Goal: Transaction & Acquisition: Purchase product/service

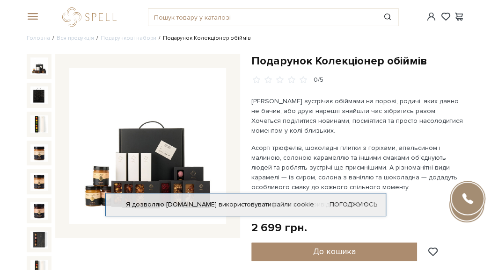
click at [210, 153] on img at bounding box center [147, 146] width 156 height 156
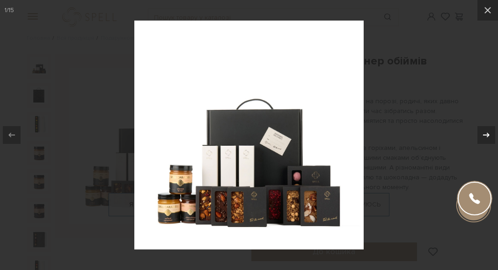
click at [484, 132] on icon at bounding box center [486, 135] width 11 height 11
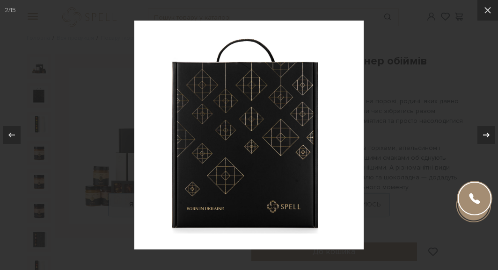
click at [484, 132] on icon at bounding box center [486, 135] width 11 height 11
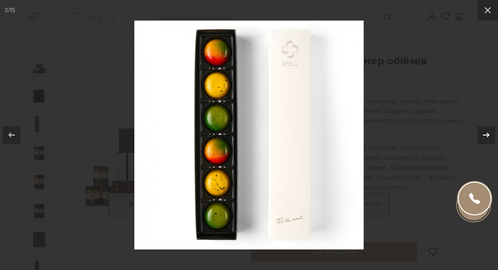
click at [484, 132] on icon at bounding box center [486, 135] width 11 height 11
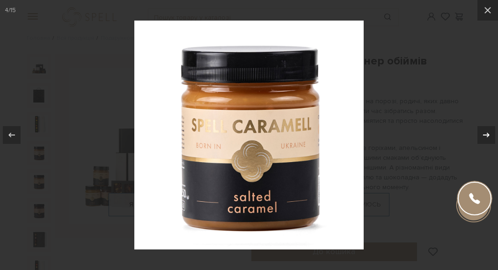
click at [484, 132] on icon at bounding box center [486, 135] width 11 height 11
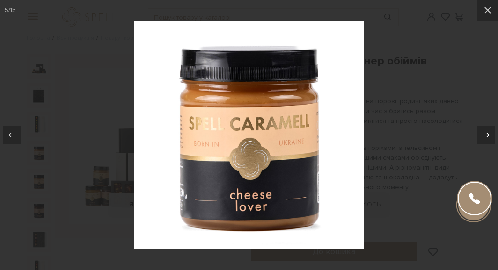
click at [484, 132] on icon at bounding box center [486, 135] width 11 height 11
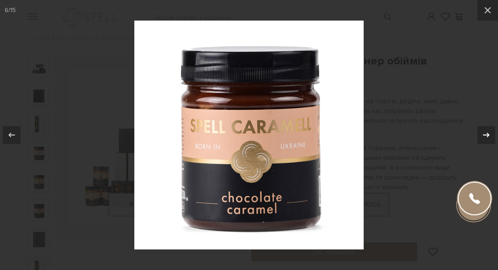
click at [484, 132] on icon at bounding box center [486, 135] width 11 height 11
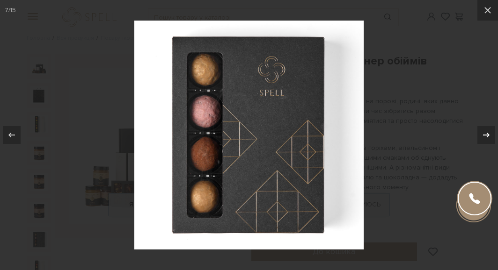
click at [484, 132] on icon at bounding box center [486, 135] width 11 height 11
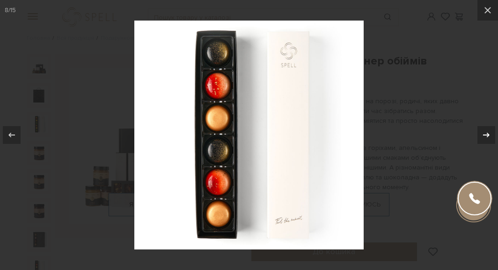
click at [484, 132] on icon at bounding box center [486, 135] width 11 height 11
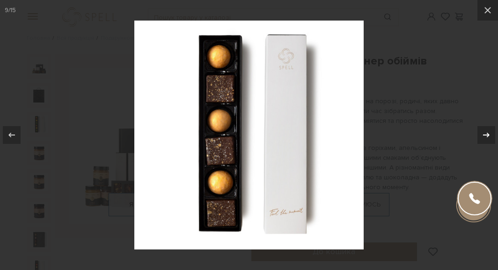
click at [484, 132] on icon at bounding box center [486, 135] width 11 height 11
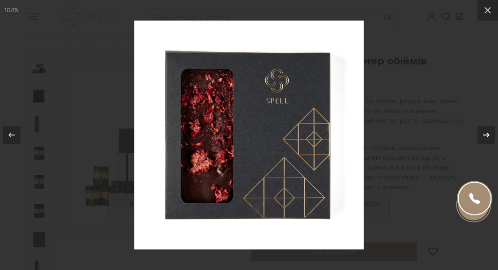
click at [484, 132] on icon at bounding box center [486, 135] width 11 height 11
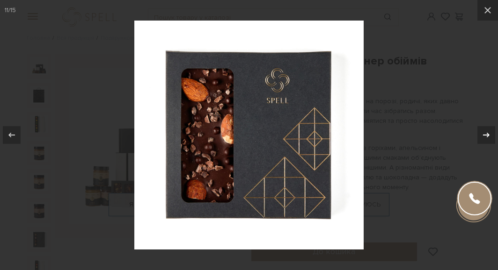
click at [484, 132] on icon at bounding box center [486, 135] width 11 height 11
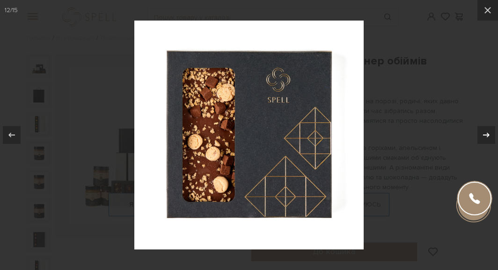
click at [484, 132] on icon at bounding box center [486, 135] width 11 height 11
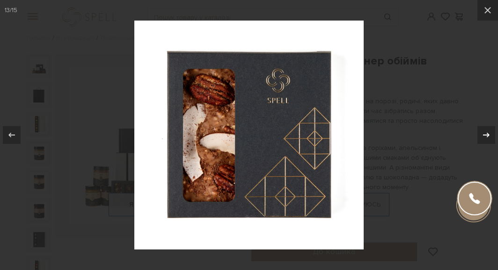
click at [484, 132] on icon at bounding box center [486, 135] width 11 height 11
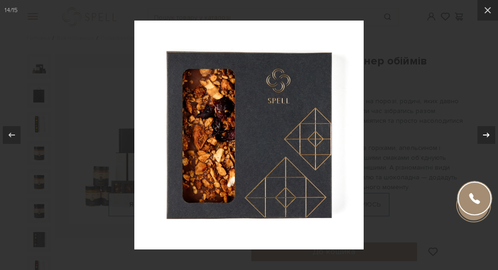
click at [484, 132] on icon at bounding box center [486, 135] width 11 height 11
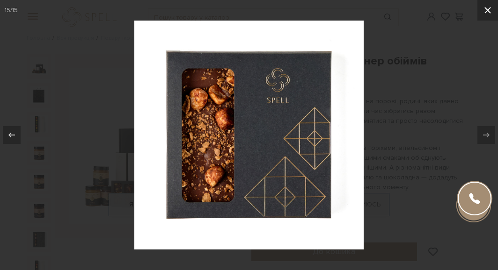
click at [484, 8] on icon at bounding box center [487, 10] width 11 height 11
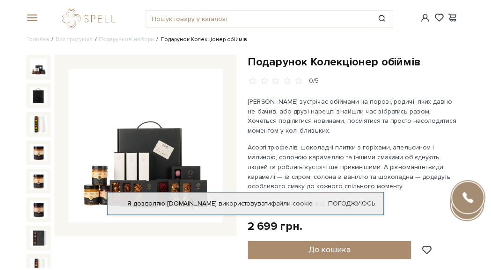
scroll to position [162, 0]
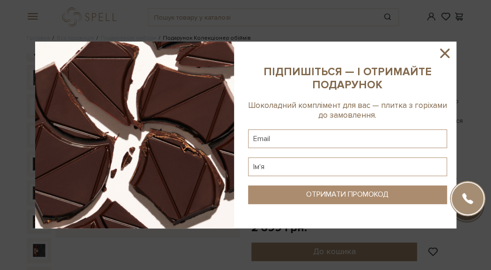
click at [447, 55] on icon at bounding box center [444, 53] width 9 height 9
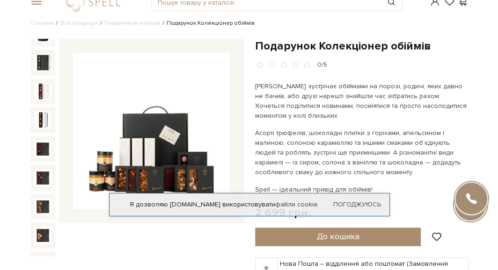
scroll to position [0, 0]
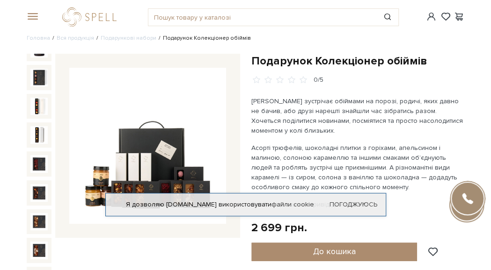
click at [38, 16] on div at bounding box center [31, 17] width 21 height 8
click at [35, 16] on span at bounding box center [31, 17] width 9 height 8
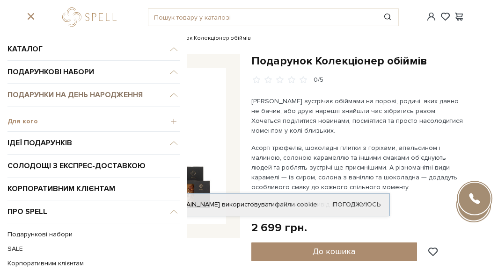
click at [89, 93] on span "Подарунки на День народження" at bounding box center [93, 95] width 172 height 23
click at [132, 88] on span "Подарунки на День народження" at bounding box center [93, 95] width 172 height 23
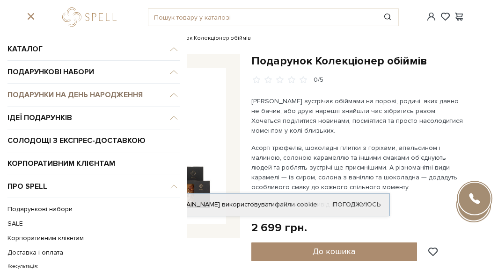
click at [86, 92] on span "Подарунки на День народження" at bounding box center [93, 95] width 172 height 23
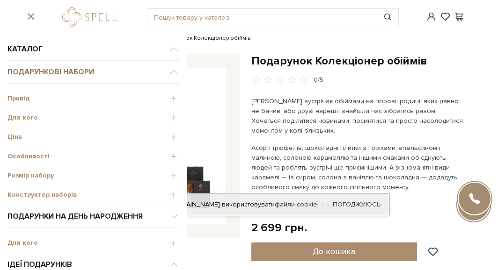
click at [67, 71] on span "Подарункові набори" at bounding box center [93, 72] width 172 height 23
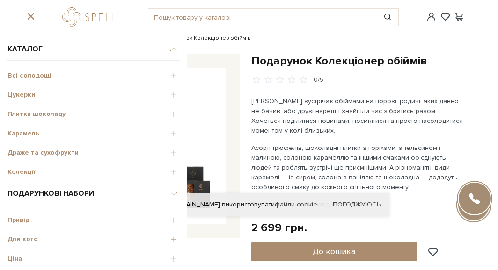
click at [35, 171] on span "Колекції" at bounding box center [93, 172] width 172 height 8
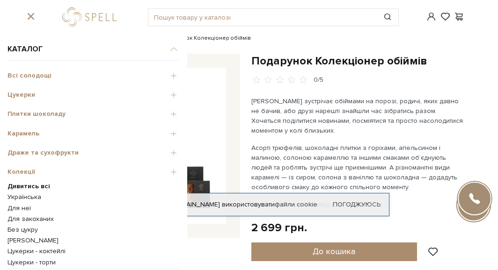
click at [28, 172] on span "Колекції" at bounding box center [93, 172] width 172 height 8
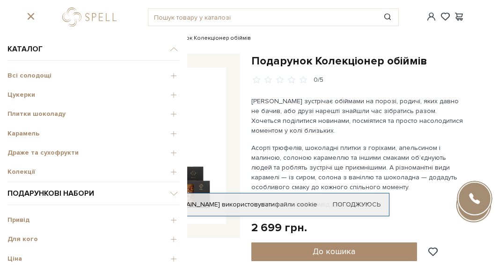
click at [28, 172] on span "Колекції" at bounding box center [93, 172] width 172 height 8
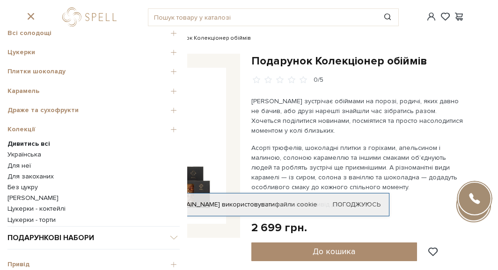
scroll to position [43, 0]
click at [36, 151] on link "Українська" at bounding box center [93, 154] width 172 height 8
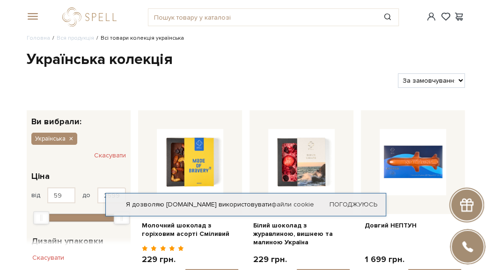
click at [36, 17] on span at bounding box center [31, 17] width 9 height 8
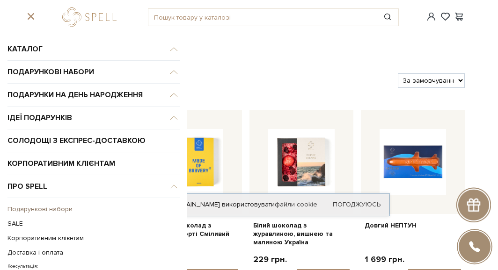
click at [51, 207] on link "Подарункові набори" at bounding box center [91, 209] width 168 height 15
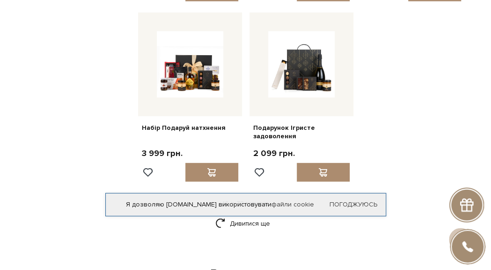
scroll to position [1036, 0]
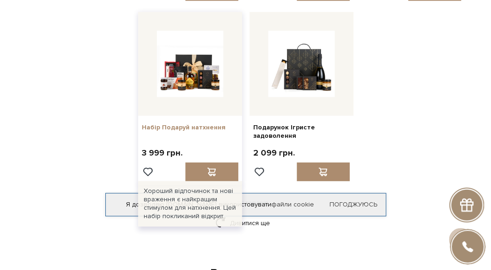
click at [172, 129] on link "Набір Подаруй натхнення" at bounding box center [190, 128] width 96 height 8
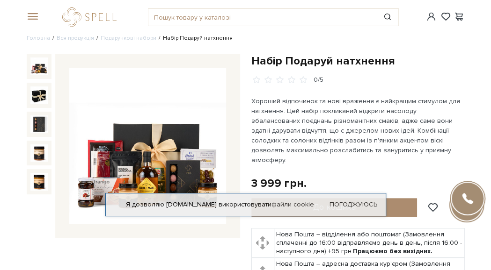
click at [36, 69] on img at bounding box center [39, 67] width 18 height 18
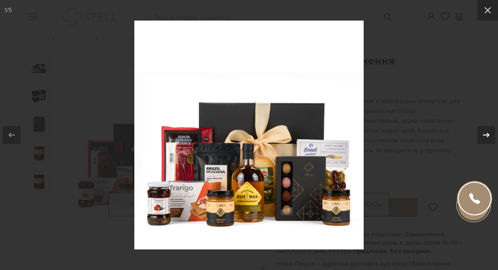
click at [489, 136] on icon at bounding box center [486, 135] width 11 height 11
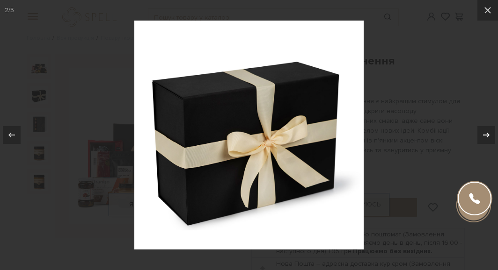
click at [489, 136] on icon at bounding box center [486, 135] width 11 height 11
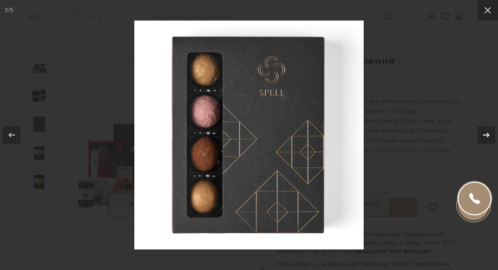
click at [489, 136] on icon at bounding box center [486, 135] width 11 height 11
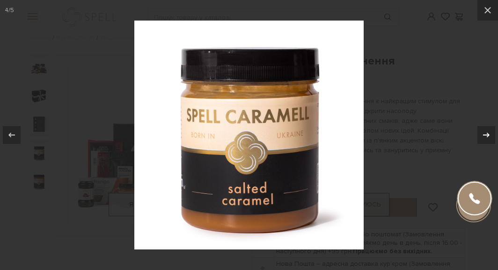
click at [489, 136] on icon at bounding box center [486, 135] width 11 height 11
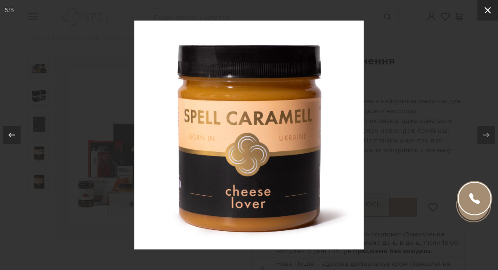
click at [487, 11] on icon at bounding box center [487, 10] width 7 height 7
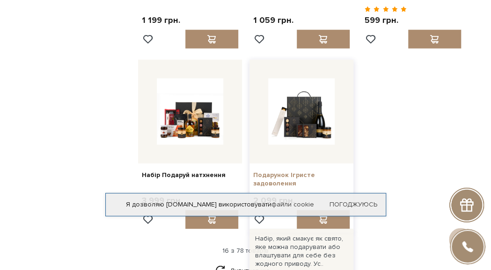
scroll to position [989, 0]
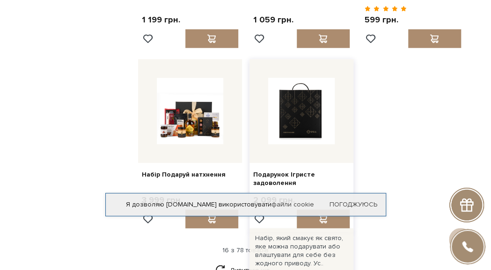
click at [301, 131] on img at bounding box center [301, 111] width 66 height 66
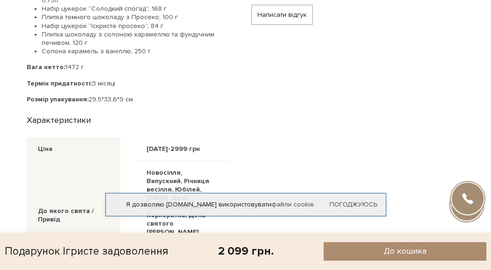
scroll to position [449, 0]
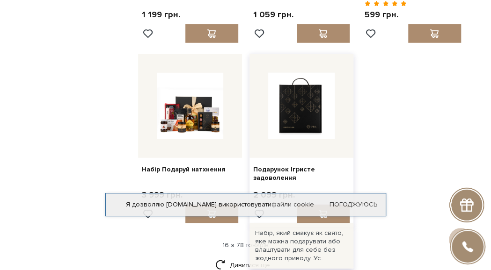
scroll to position [994, 0]
